Goal: Task Accomplishment & Management: Manage account settings

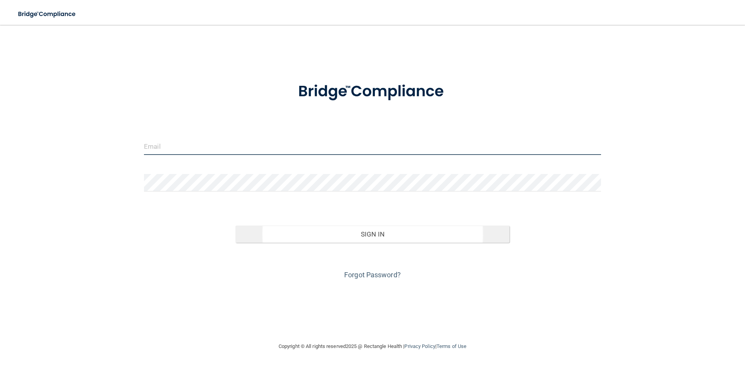
type input "[PERSON_NAME][EMAIL_ADDRESS][DOMAIN_NAME]"
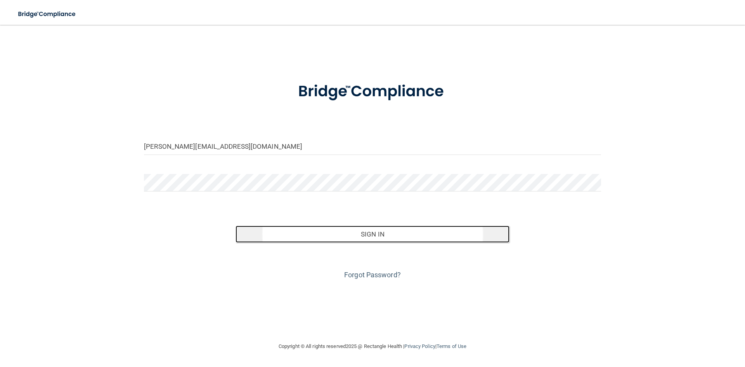
click at [388, 238] on button "Sign In" at bounding box center [373, 234] width 274 height 17
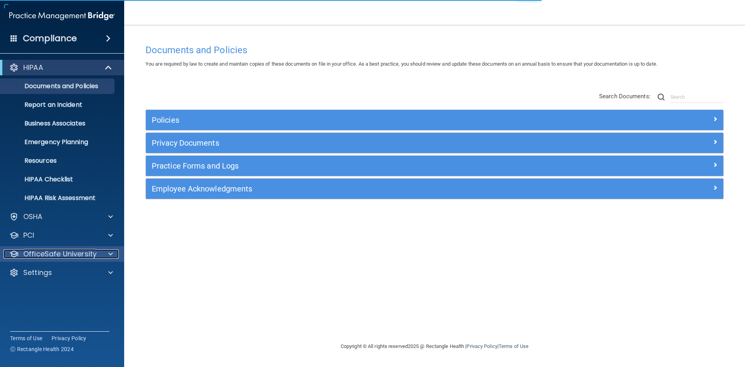
click at [62, 253] on p "OfficeSafe University" at bounding box center [59, 253] width 73 height 9
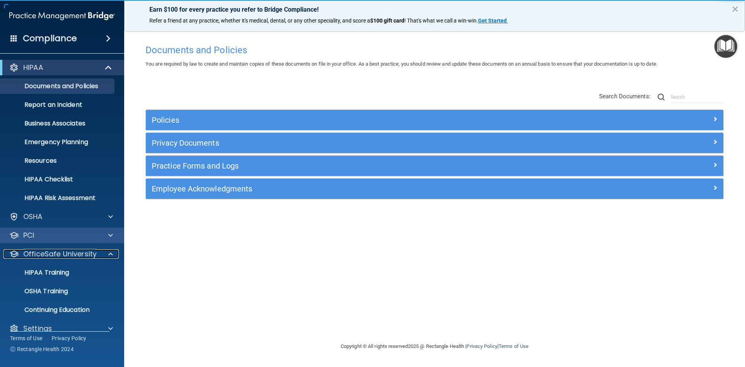
scroll to position [11, 0]
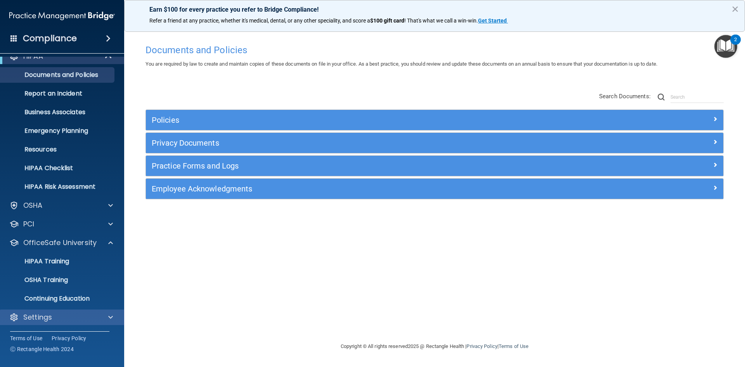
click at [52, 311] on div "Settings" at bounding box center [62, 317] width 125 height 16
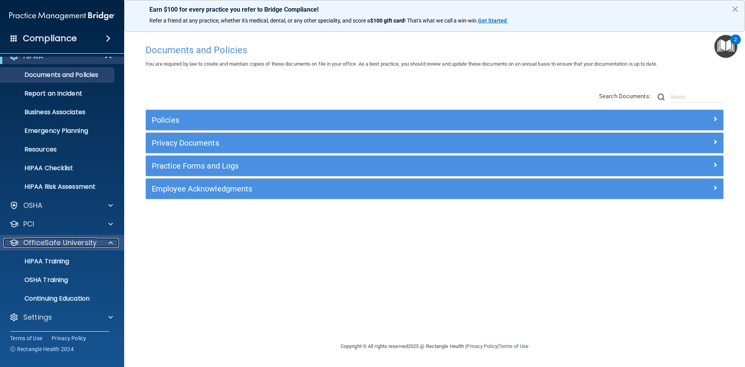
click at [109, 244] on span at bounding box center [110, 242] width 5 height 9
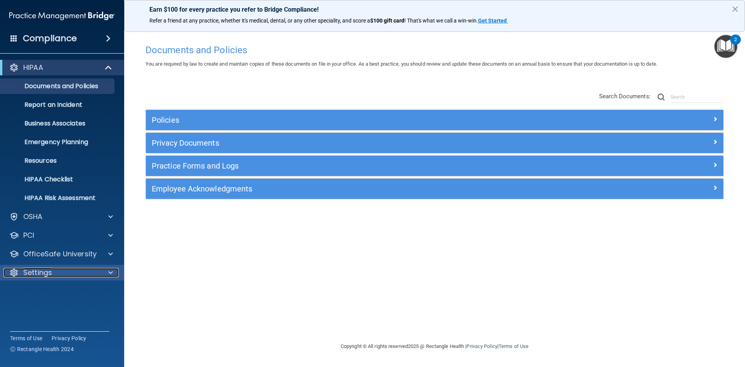
click at [75, 271] on div "Settings" at bounding box center [51, 272] width 96 height 9
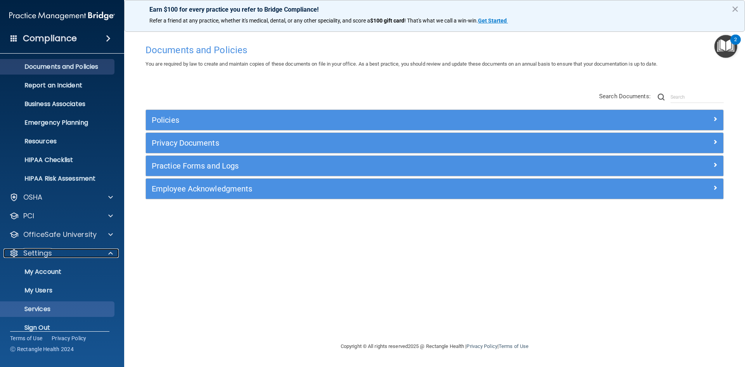
scroll to position [30, 0]
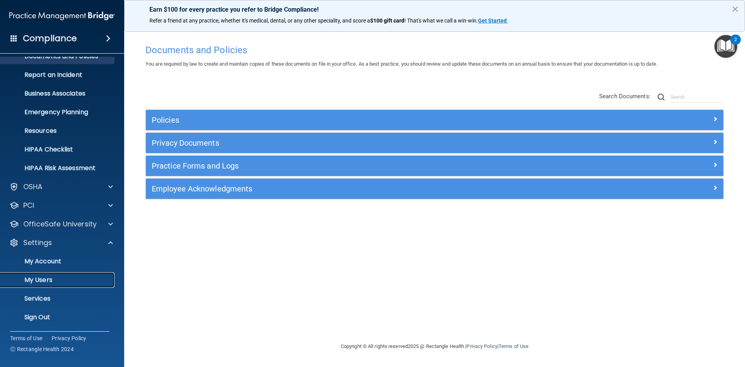
click at [40, 282] on p "My Users" at bounding box center [58, 280] width 106 height 8
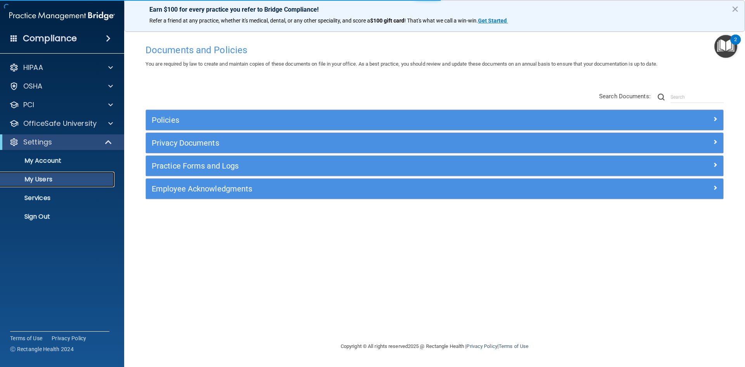
select select "20"
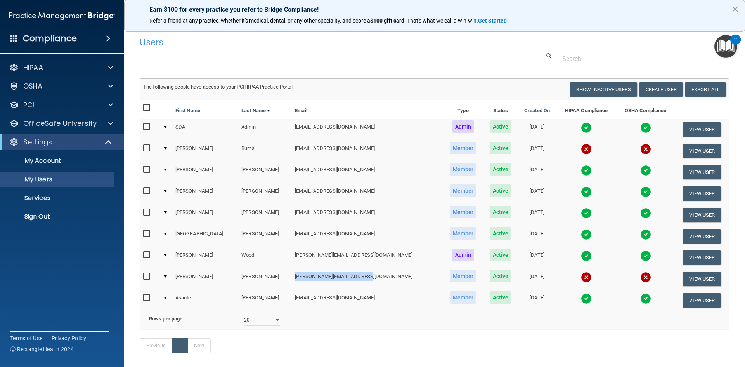
drag, startPoint x: 285, startPoint y: 278, endPoint x: 352, endPoint y: 274, distance: 67.2
click at [352, 274] on td "[PERSON_NAME][EMAIL_ADDRESS][DOMAIN_NAME]" at bounding box center [367, 278] width 151 height 21
click at [366, 57] on div at bounding box center [435, 59] width 602 height 14
